Goal: Task Accomplishment & Management: Manage account settings

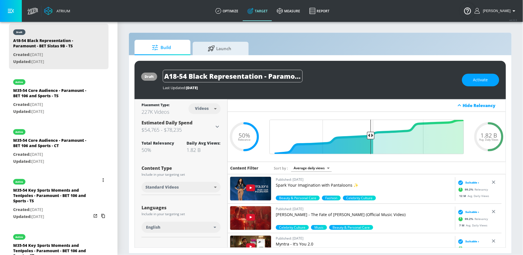
scroll to position [167, 0]
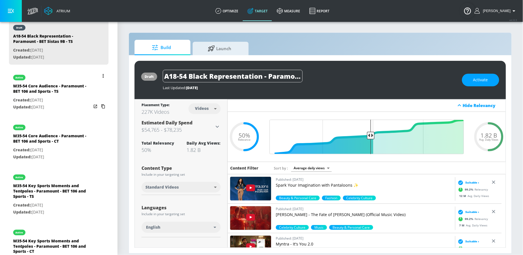
click at [57, 103] on p "Created: [DATE]" at bounding box center [52, 100] width 78 height 7
type input "M35-54 Core Audience - Paramount - BET 106 and Sports - TS"
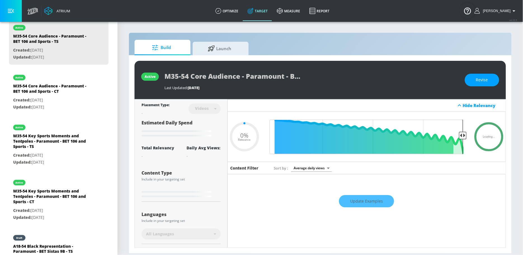
type input "0.2"
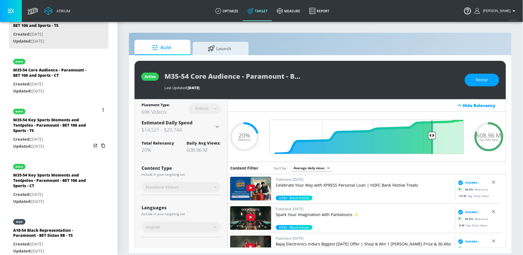
scroll to position [195, 0]
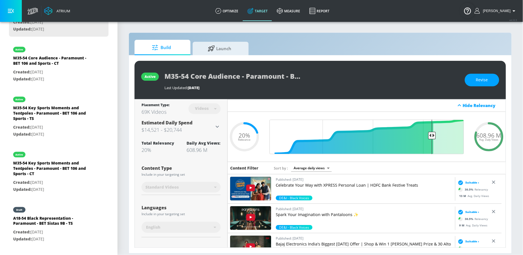
click at [57, 161] on div "M35-54 Key Sports Moments and Tentpoles - Paramount - BET 106 and Sports - CT" at bounding box center [52, 169] width 78 height 19
type input "M35-54 Key Sports Moments and Tentpoles - Paramount - BET 106 and Sports - CT"
type input "channels"
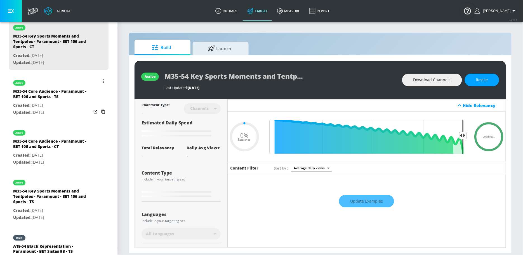
scroll to position [165, 0]
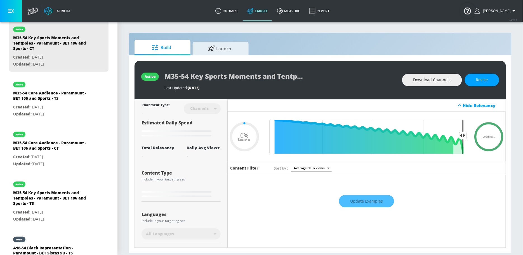
type input "0.2"
